Goal: Information Seeking & Learning: Find specific fact

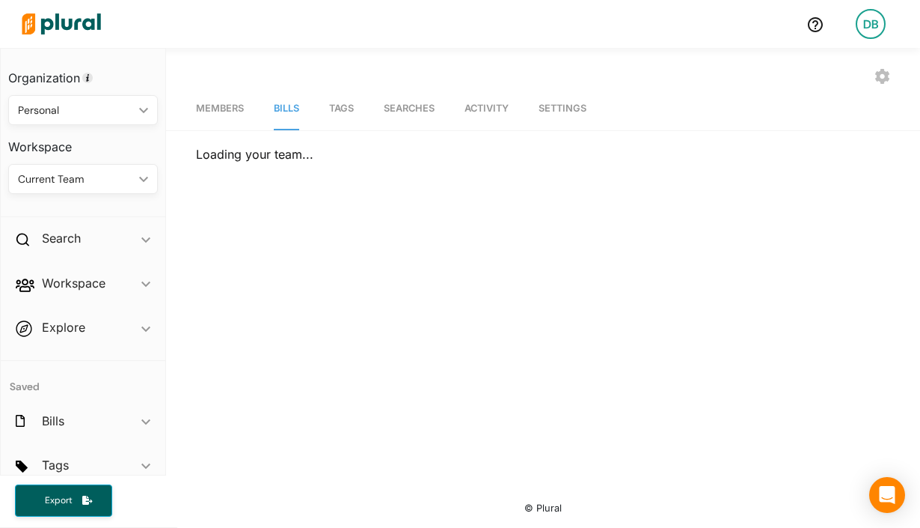
click at [67, 27] on img at bounding box center [61, 24] width 105 height 52
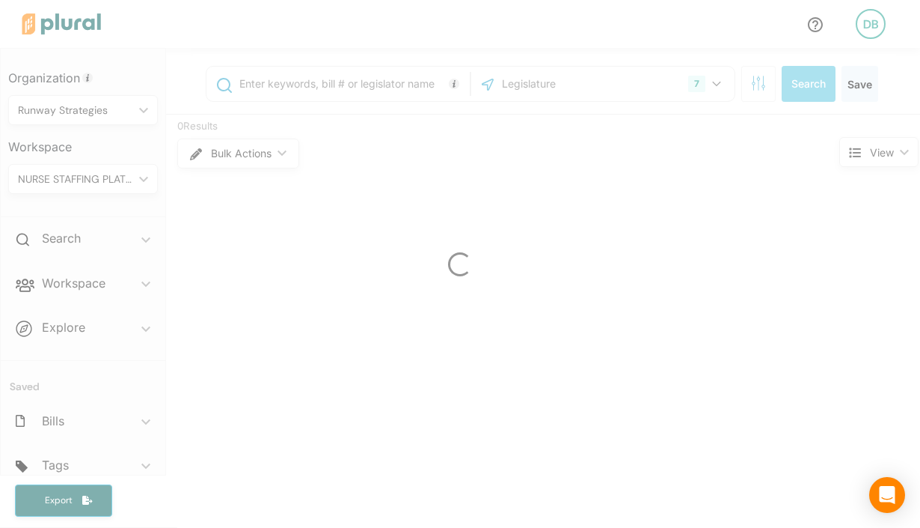
click at [275, 80] on div at bounding box center [460, 264] width 920 height 528
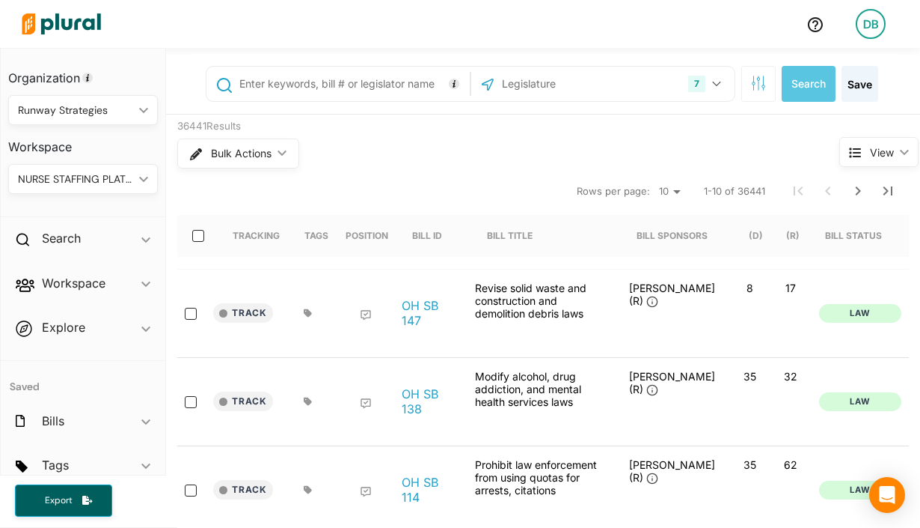
click at [311, 84] on input "text" at bounding box center [352, 84] width 228 height 28
type input "S"
type input "HB 2032"
click at [521, 81] on input "text" at bounding box center [581, 84] width 160 height 28
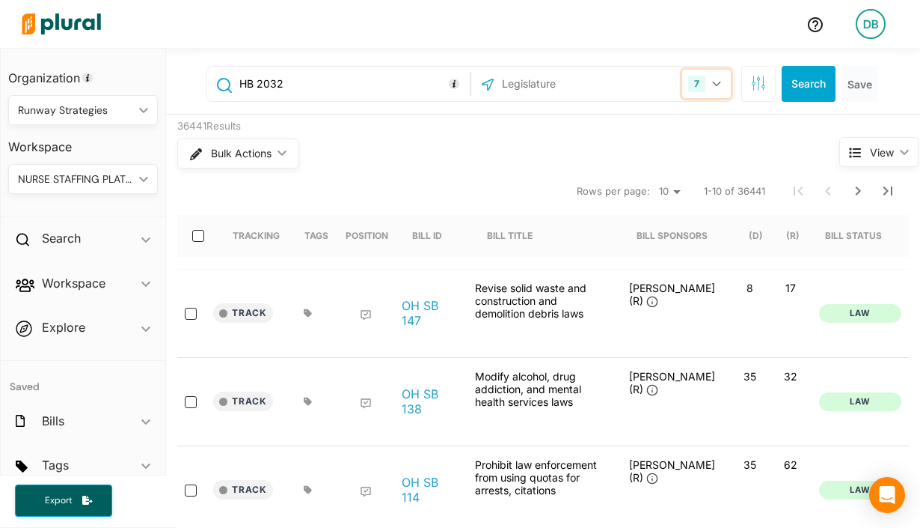
click at [721, 92] on button "7" at bounding box center [706, 84] width 49 height 28
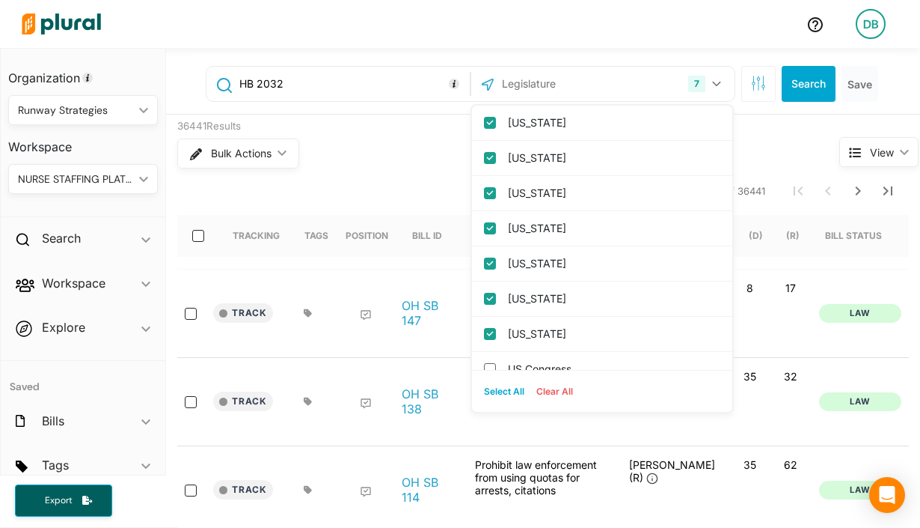
click at [554, 391] on button "Clear All" at bounding box center [555, 391] width 49 height 22
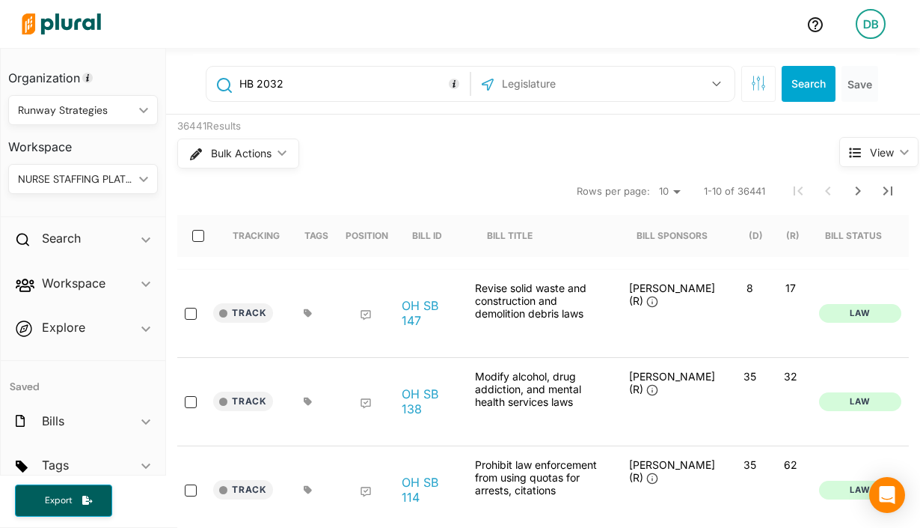
click at [571, 88] on input "text" at bounding box center [581, 84] width 160 height 28
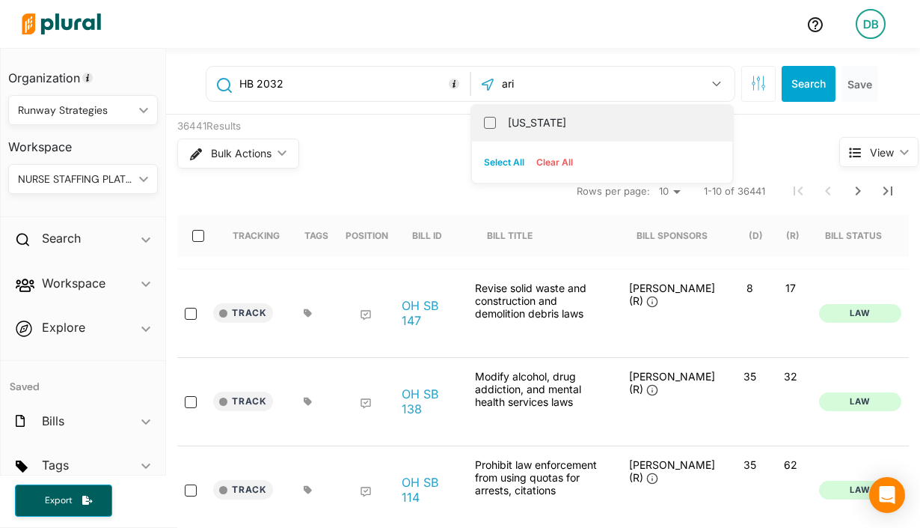
type input "ari"
click at [569, 109] on div "[US_STATE]" at bounding box center [602, 123] width 260 height 35
click at [633, 123] on label "[US_STATE]" at bounding box center [613, 123] width 210 height 22
click at [496, 123] on input "[US_STATE]" at bounding box center [490, 123] width 12 height 12
checkbox input "true"
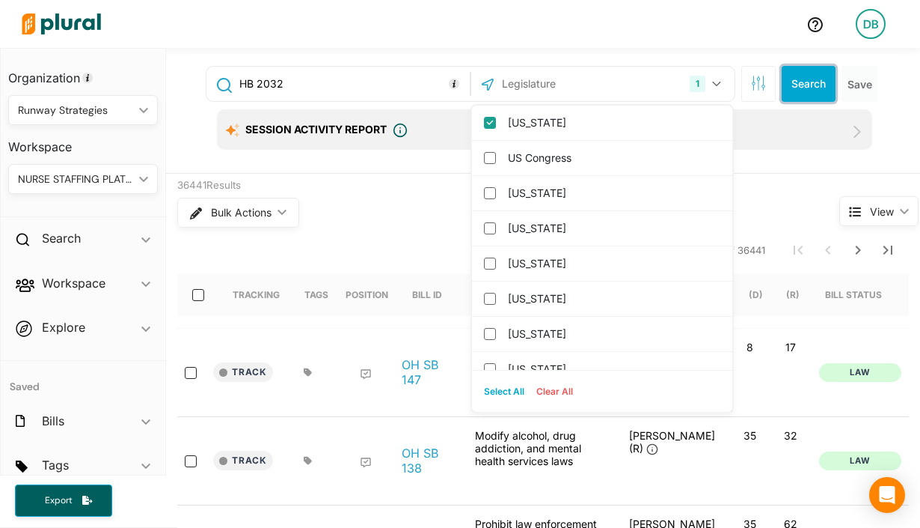
click at [793, 91] on button "Search" at bounding box center [809, 84] width 54 height 36
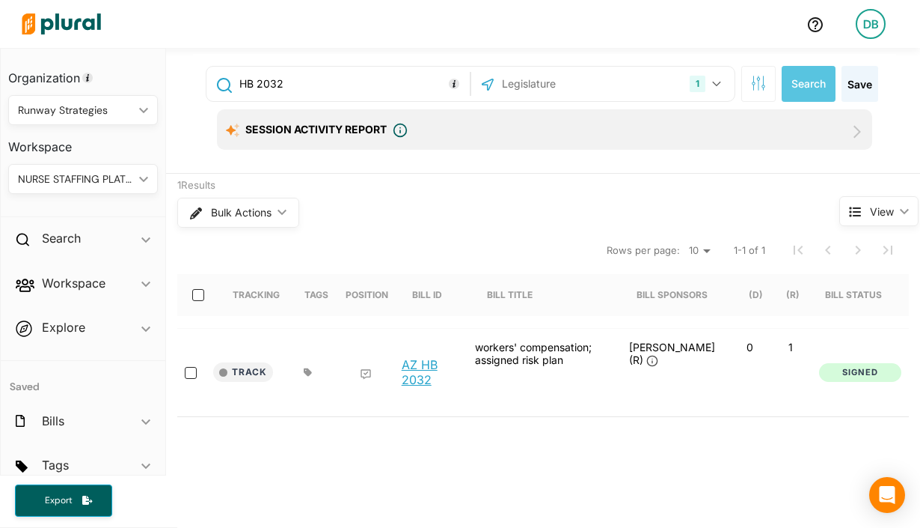
click at [432, 366] on link "AZ HB 2032" at bounding box center [430, 372] width 57 height 30
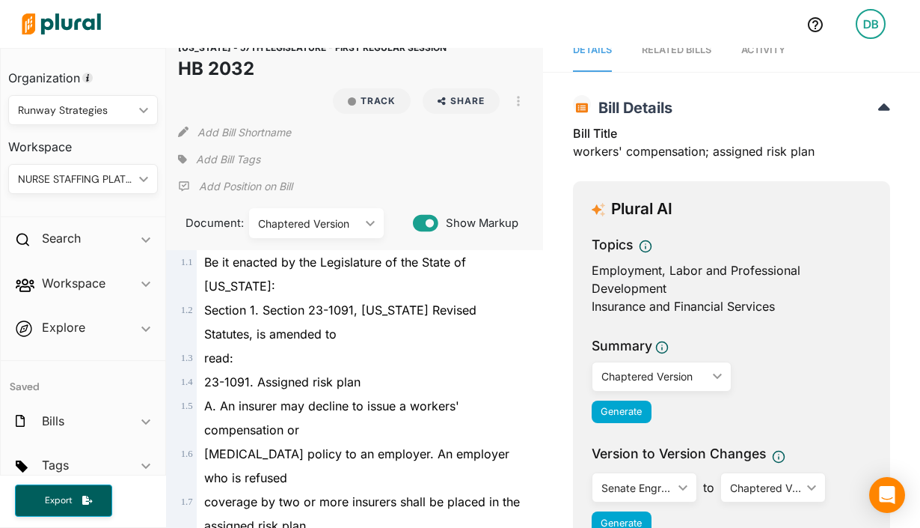
scroll to position [28, 0]
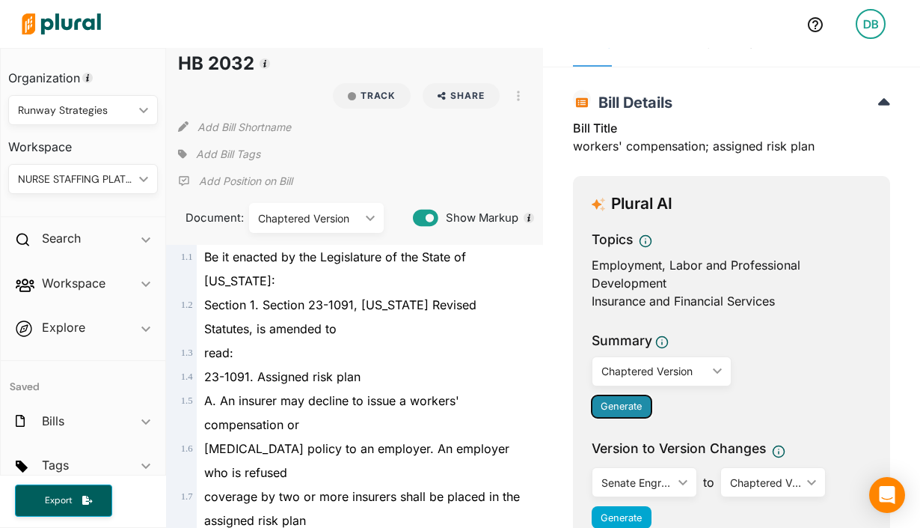
click at [639, 400] on span "Generate" at bounding box center [621, 405] width 41 height 11
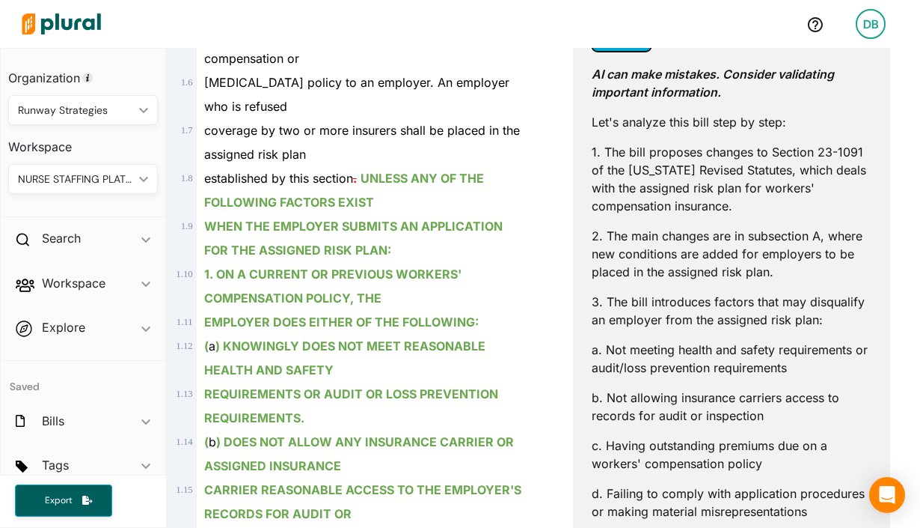
scroll to position [394, 0]
